Goal: Information Seeking & Learning: Learn about a topic

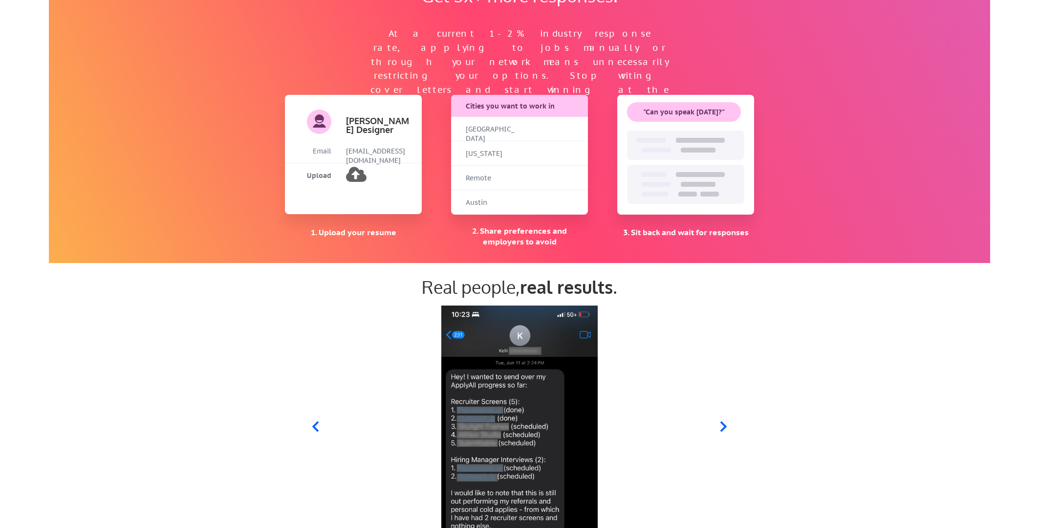
scroll to position [797, 0]
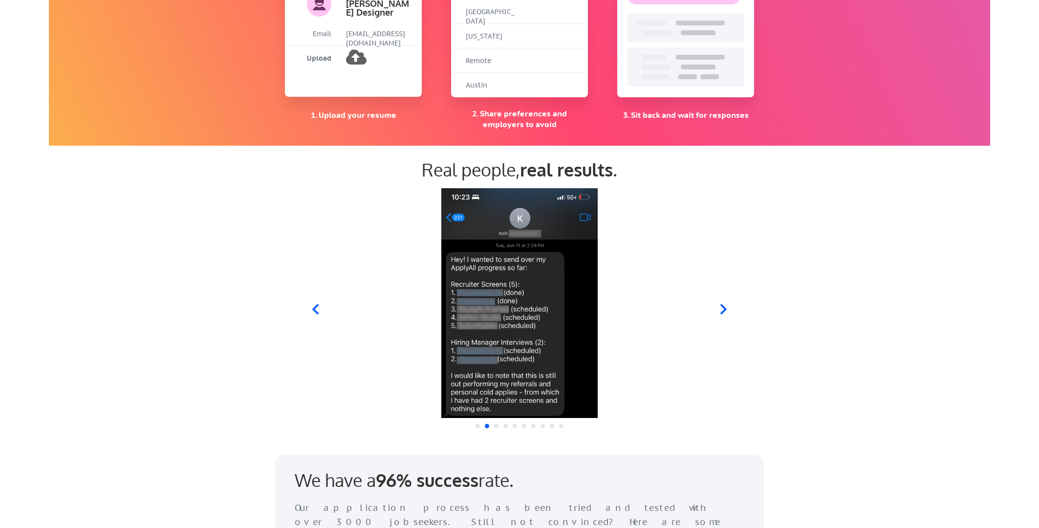
click at [724, 310] on icon at bounding box center [723, 309] width 6 height 10
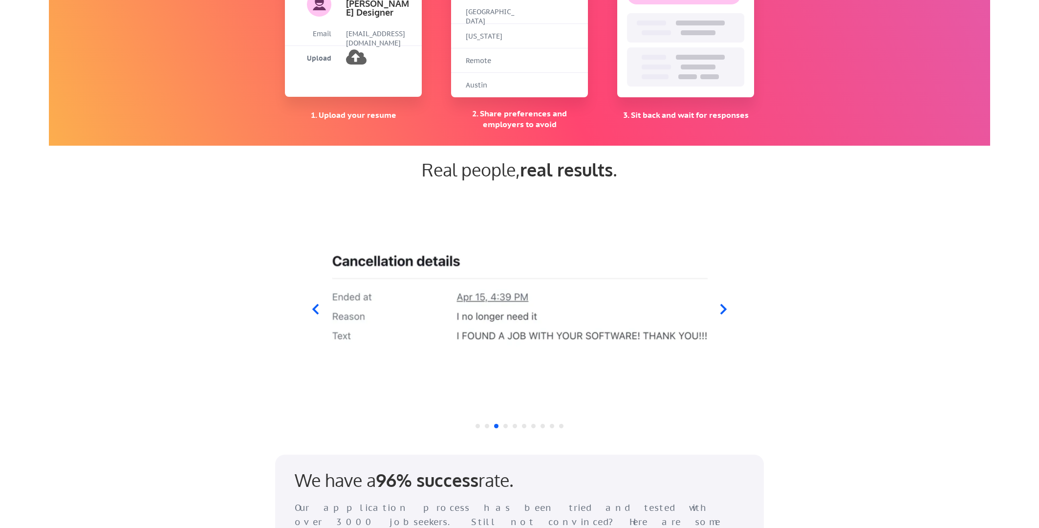
click at [723, 310] on icon at bounding box center [723, 309] width 6 height 10
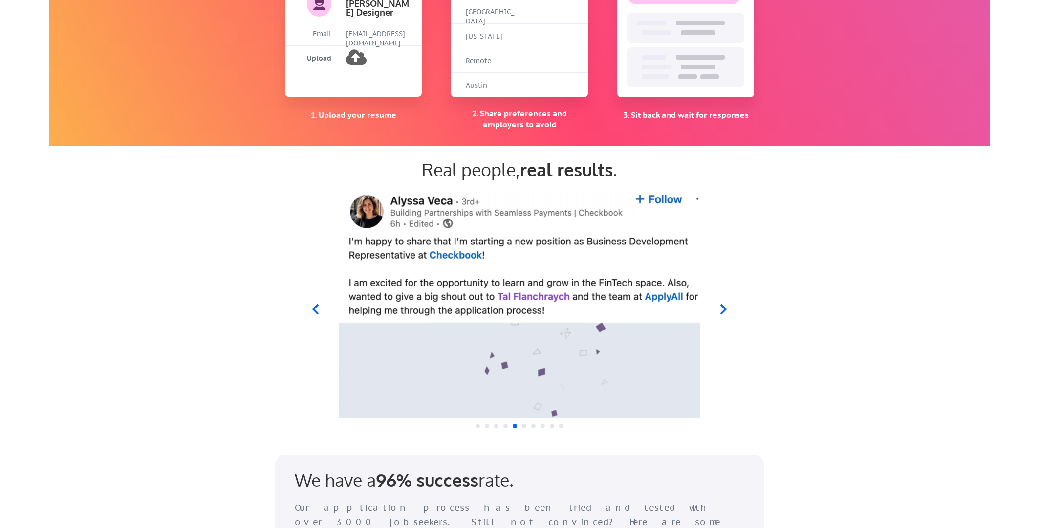
click at [723, 310] on icon at bounding box center [723, 309] width 6 height 10
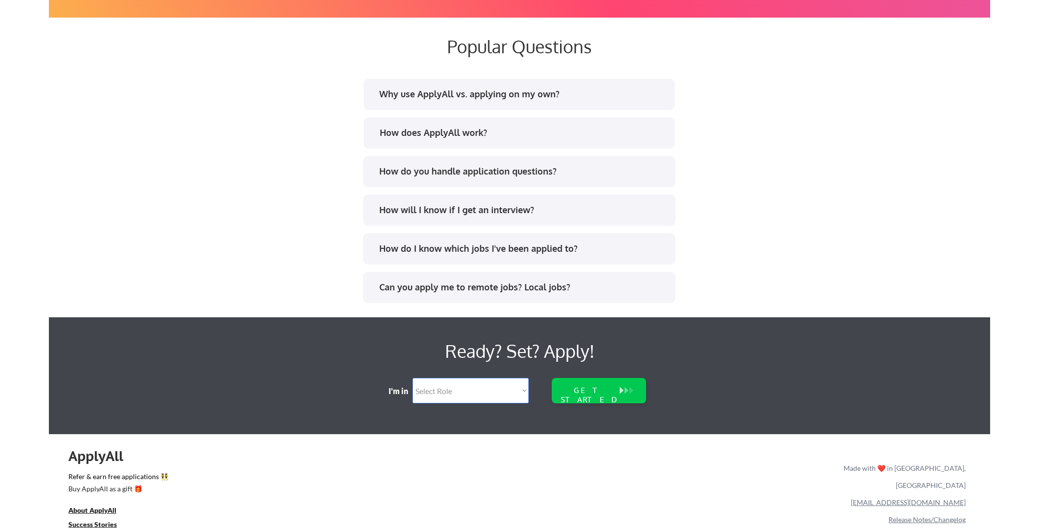
scroll to position [1786, 0]
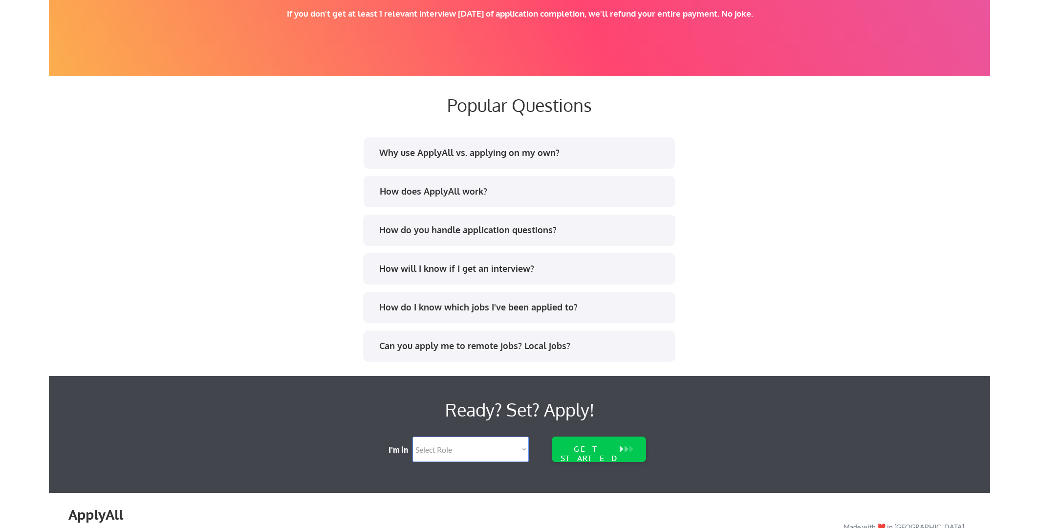
click at [447, 191] on div "How does ApplyAll work?" at bounding box center [523, 191] width 287 height 12
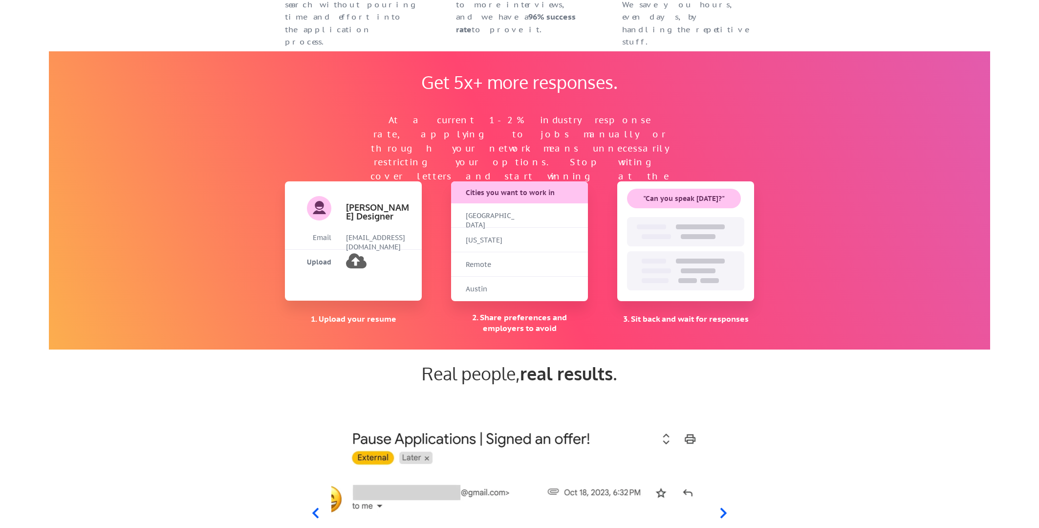
scroll to position [775, 0]
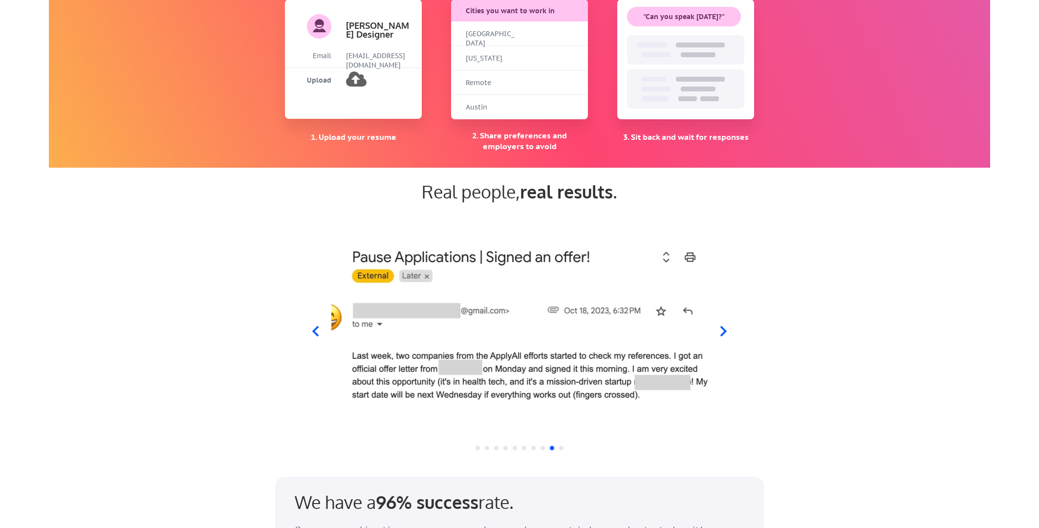
click at [320, 330] on icon at bounding box center [315, 331] width 12 height 12
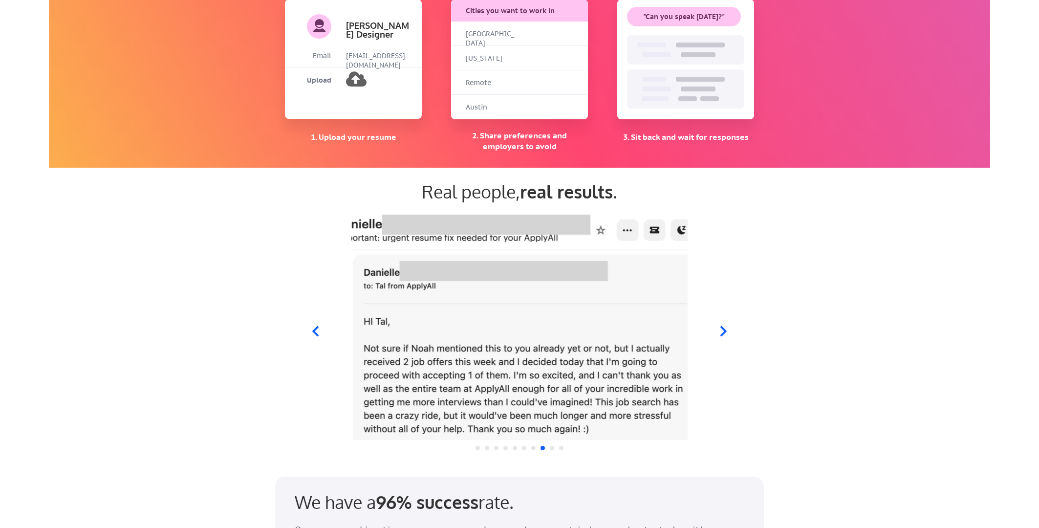
click at [320, 330] on icon at bounding box center [315, 331] width 12 height 12
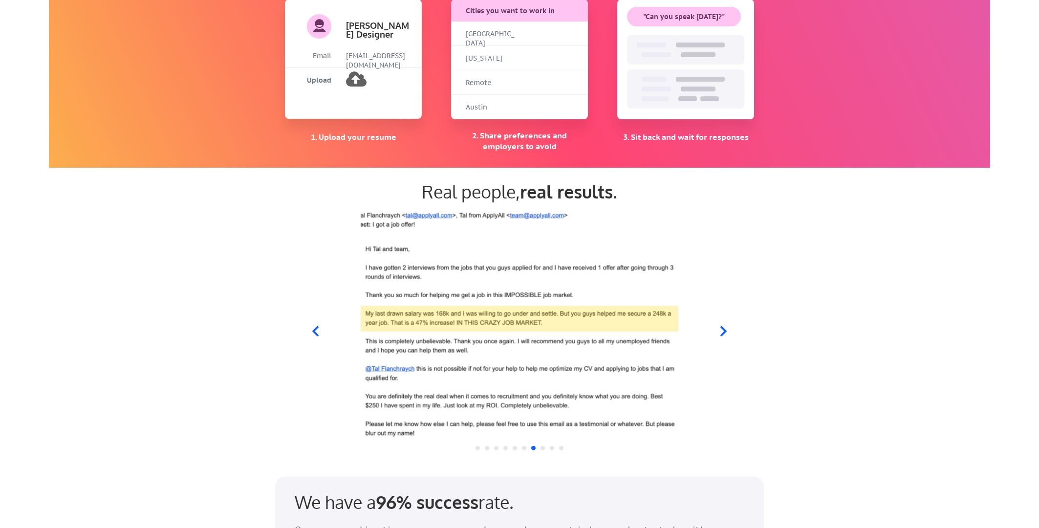
click at [320, 330] on icon at bounding box center [315, 331] width 12 height 12
click at [319, 330] on icon at bounding box center [315, 331] width 12 height 12
click at [316, 331] on icon at bounding box center [315, 331] width 12 height 12
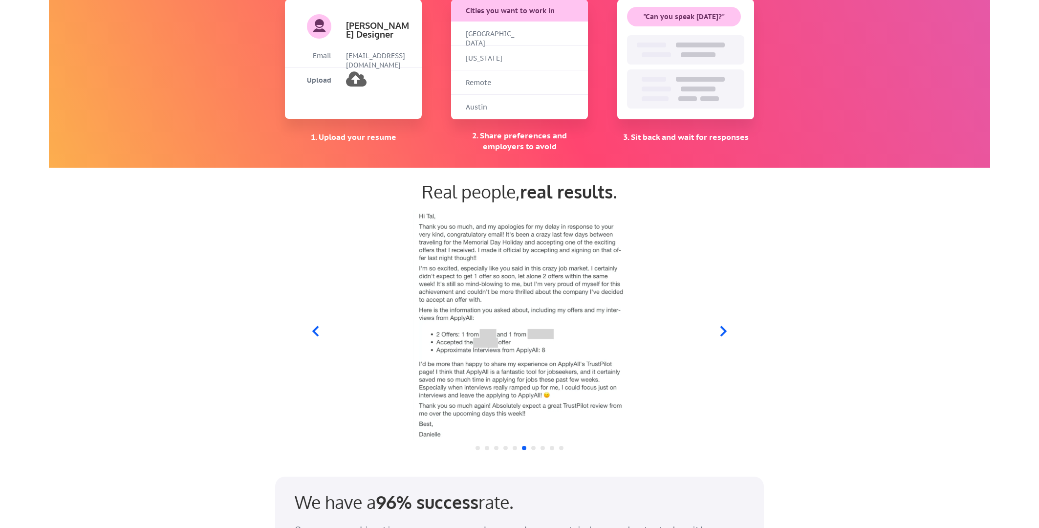
click at [314, 331] on icon at bounding box center [315, 331] width 6 height 10
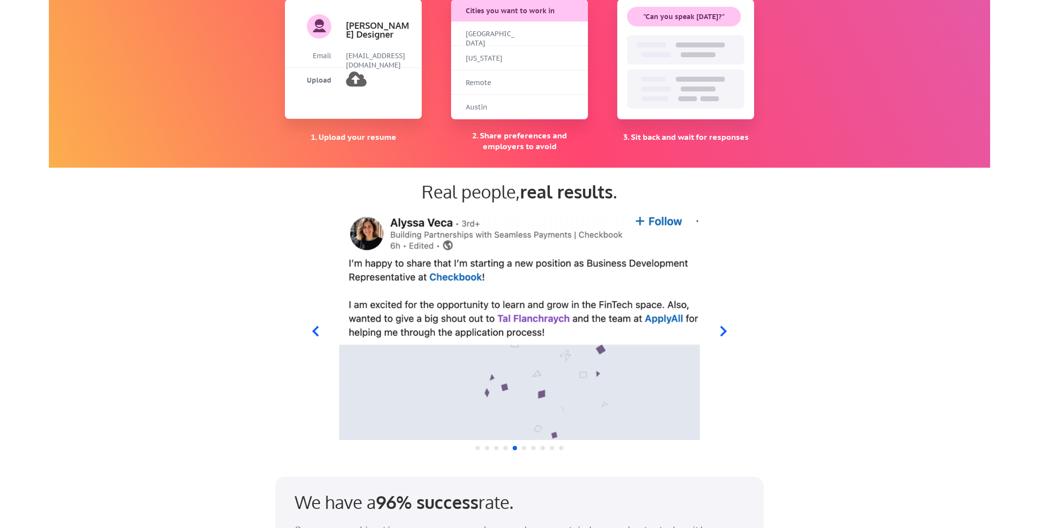
click at [315, 333] on icon at bounding box center [315, 331] width 6 height 10
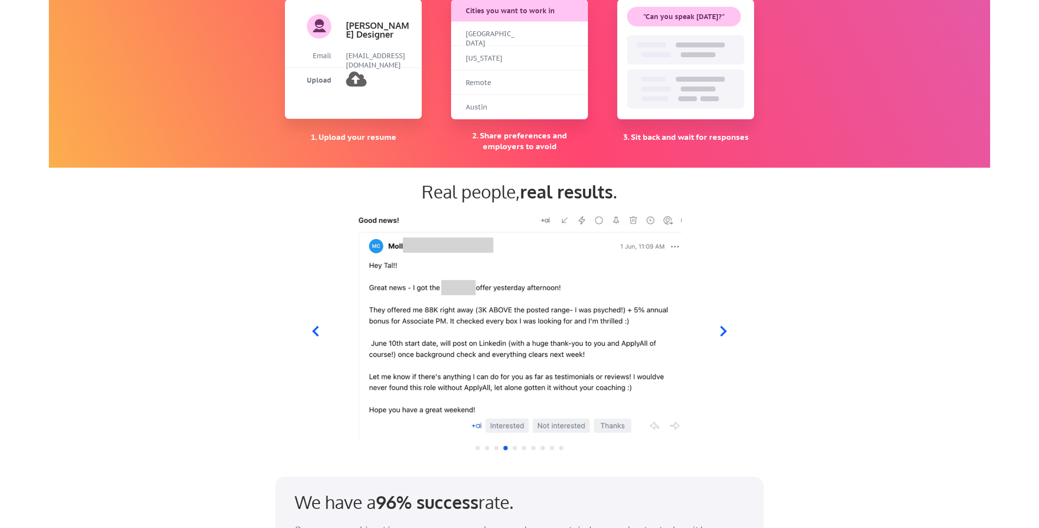
click at [724, 328] on icon at bounding box center [723, 331] width 12 height 12
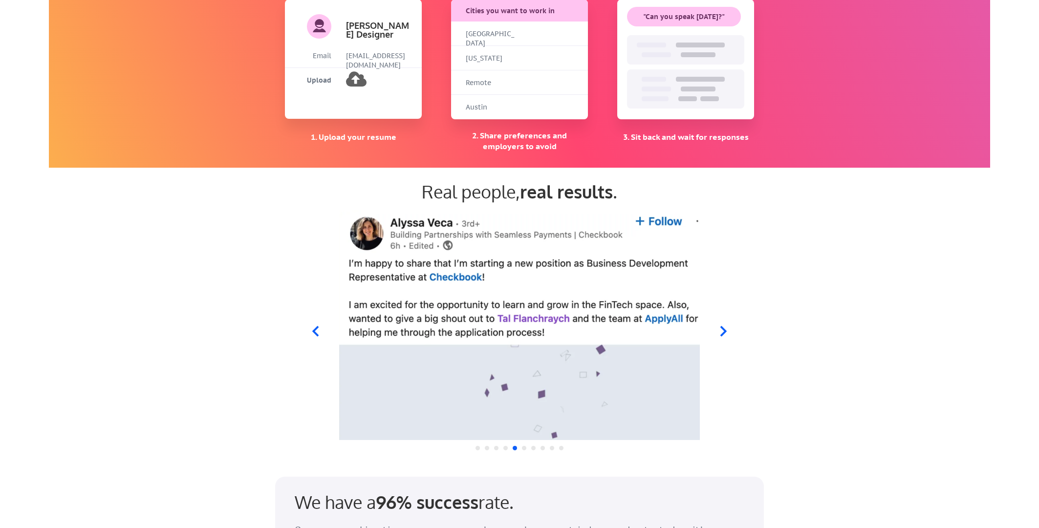
click at [313, 332] on icon at bounding box center [315, 331] width 12 height 12
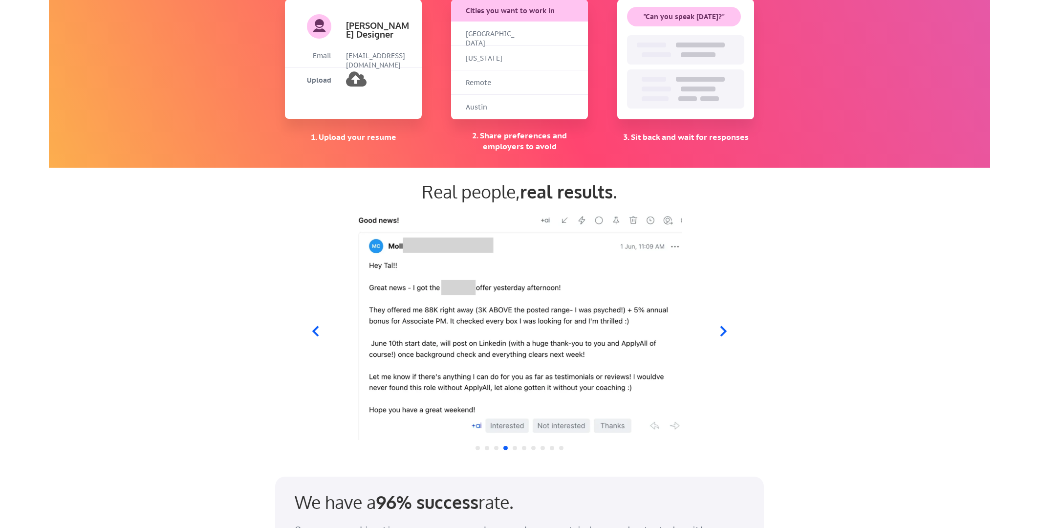
click at [316, 332] on icon at bounding box center [315, 331] width 12 height 12
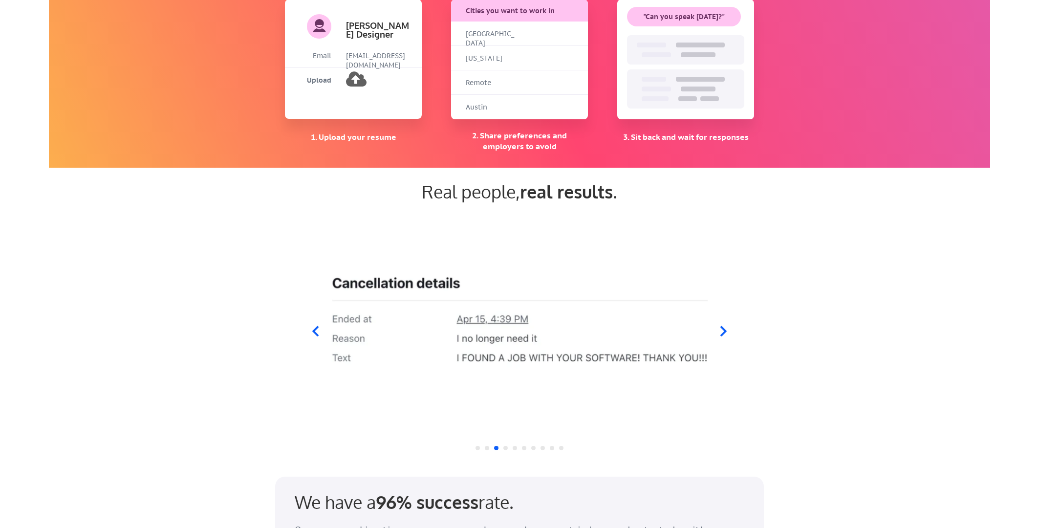
click at [316, 331] on icon at bounding box center [315, 331] width 12 height 12
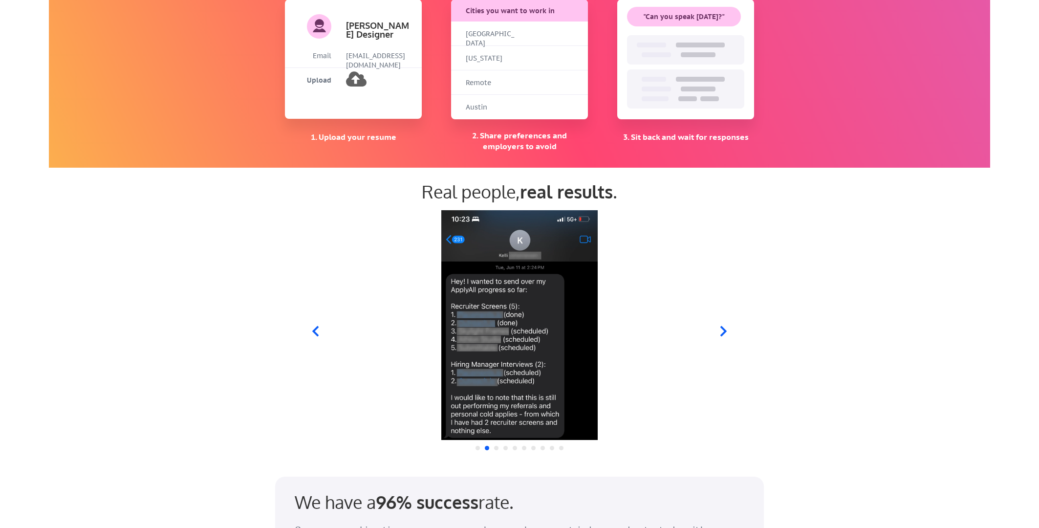
click at [314, 336] on icon at bounding box center [315, 331] width 12 height 12
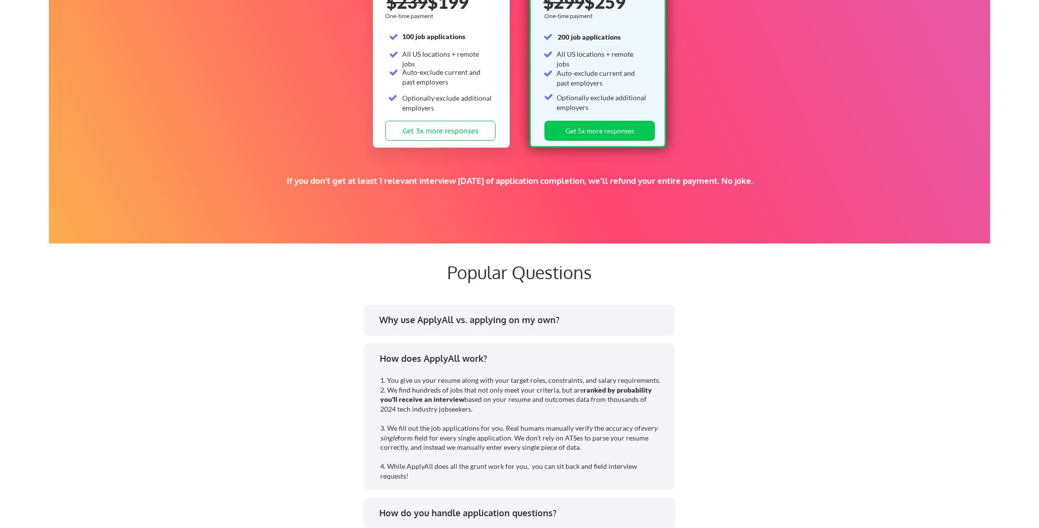
scroll to position [1914, 0]
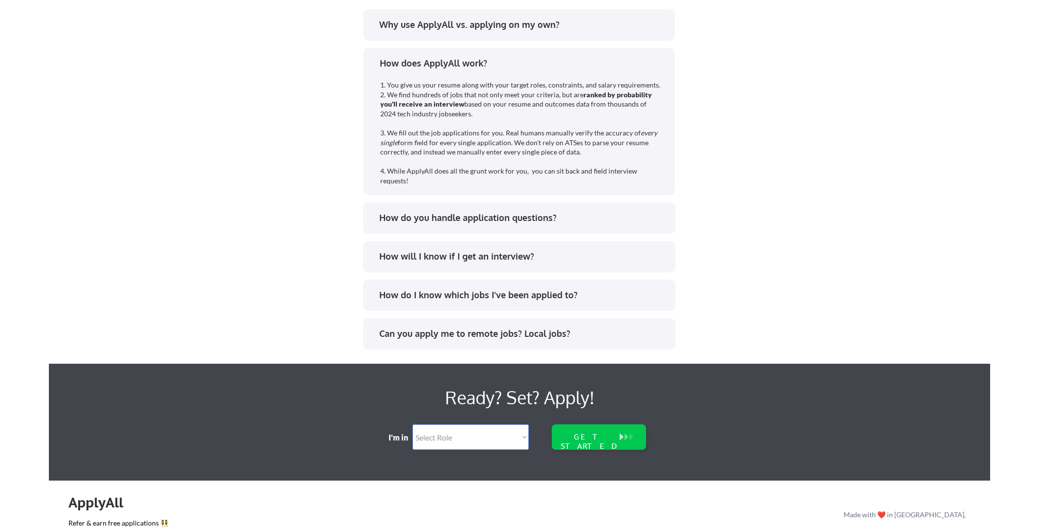
drag, startPoint x: 821, startPoint y: 40, endPoint x: 816, endPoint y: 41, distance: 5.5
click at [821, 40] on div "Popular Questions Why use ApplyAll vs. applying on my own? How does ApplyAll wo…" at bounding box center [519, 168] width 941 height 439
